Goal: Obtain resource: Download file/media

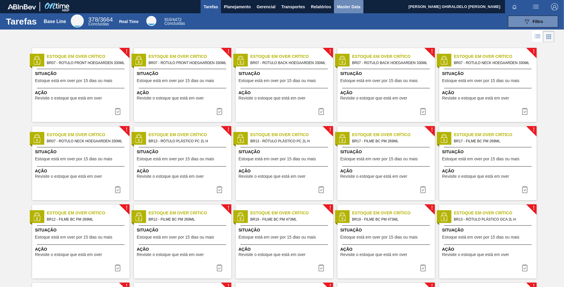
click at [347, 6] on span "Master Data" at bounding box center [348, 6] width 23 height 7
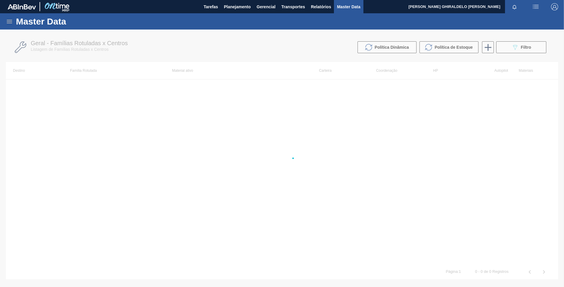
click at [7, 23] on icon at bounding box center [9, 21] width 7 height 7
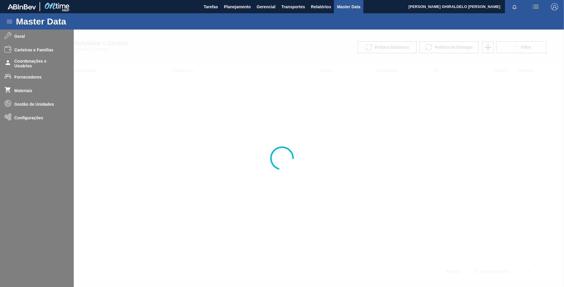
click at [81, 125] on div at bounding box center [282, 158] width 564 height 257
click at [399, 217] on div at bounding box center [282, 158] width 564 height 257
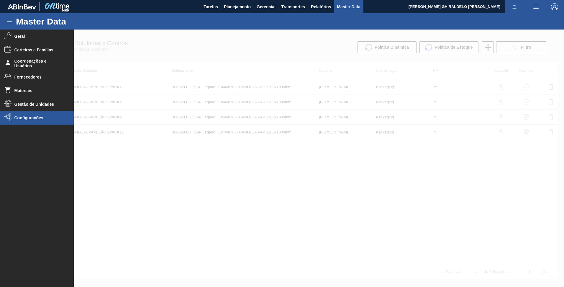
click at [33, 120] on li "Configurações" at bounding box center [37, 118] width 74 height 14
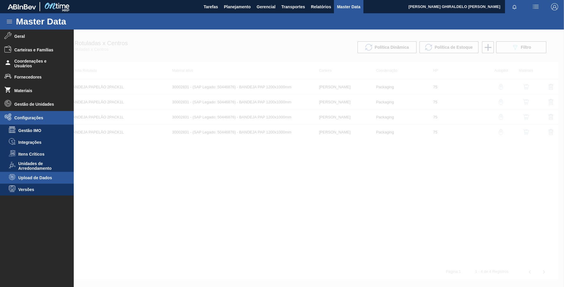
click at [30, 178] on span "Upload de Dados" at bounding box center [40, 177] width 45 height 5
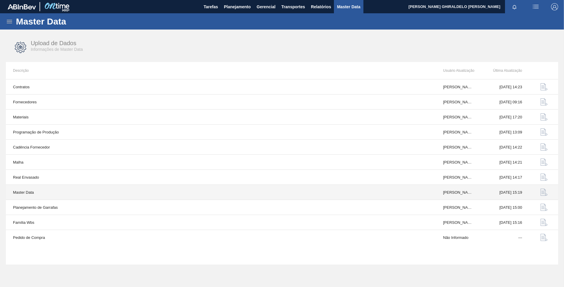
click at [546, 192] on img "button" at bounding box center [544, 192] width 7 height 7
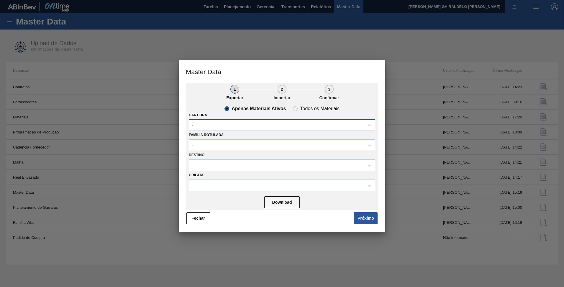
click at [337, 126] on div "-" at bounding box center [276, 125] width 175 height 9
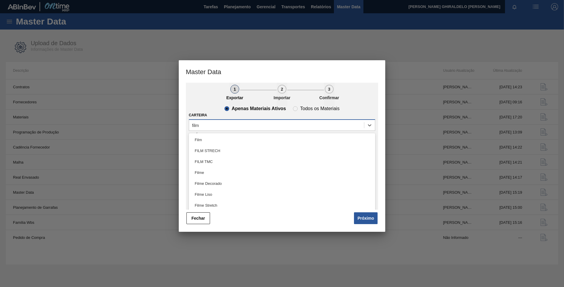
type input "filme"
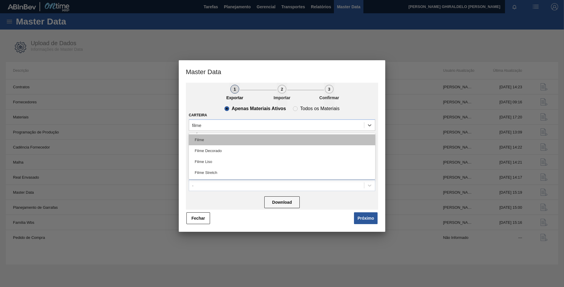
click at [238, 136] on div "Filme" at bounding box center [282, 139] width 187 height 11
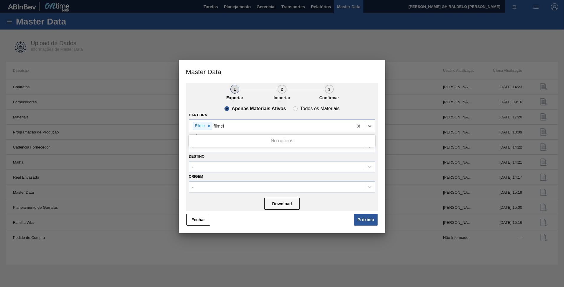
type input "filme"
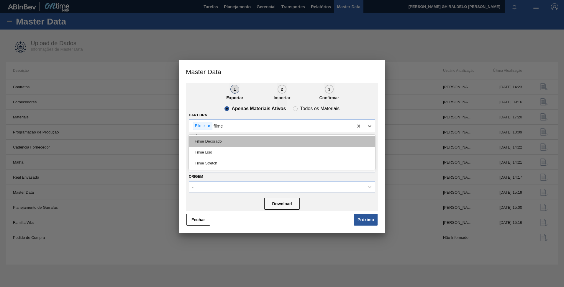
click at [220, 139] on div "Filme Decorado" at bounding box center [282, 141] width 187 height 11
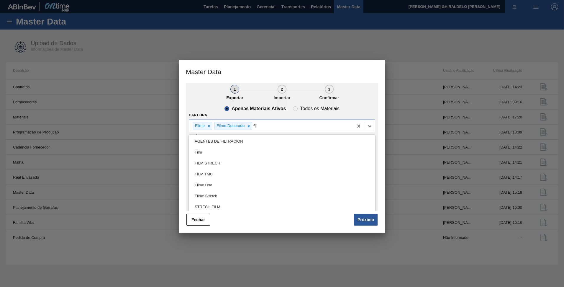
type input "filme"
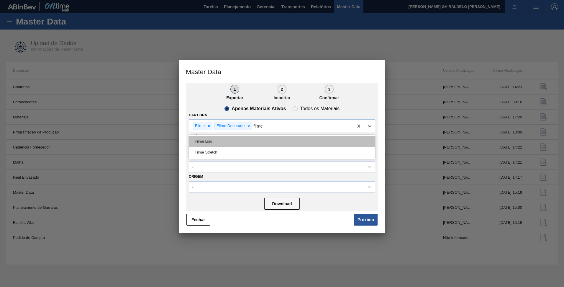
click at [220, 140] on div "Filme Liso" at bounding box center [282, 141] width 187 height 11
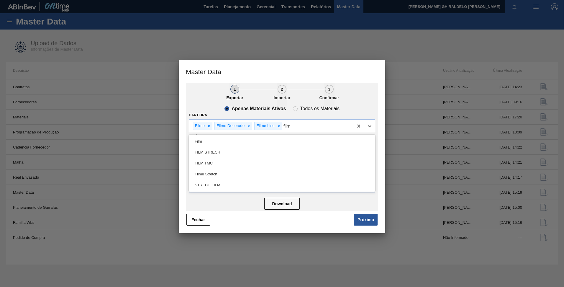
type input "filme"
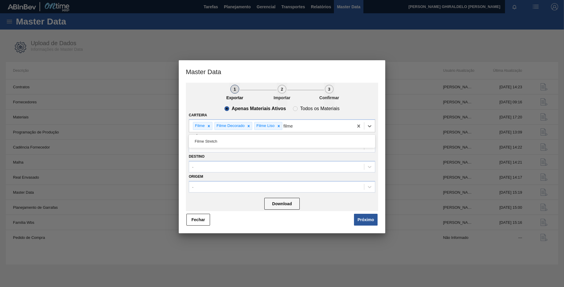
click at [220, 140] on div "Filme Stretch" at bounding box center [282, 141] width 187 height 11
click at [281, 205] on button "Download" at bounding box center [281, 204] width 35 height 12
